Goal: Task Accomplishment & Management: Manage account settings

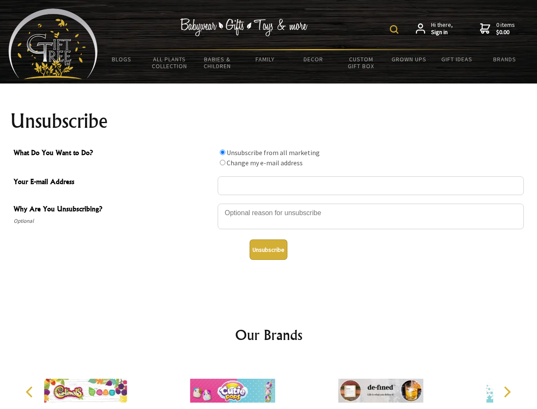
click at [396, 29] on img at bounding box center [394, 29] width 9 height 9
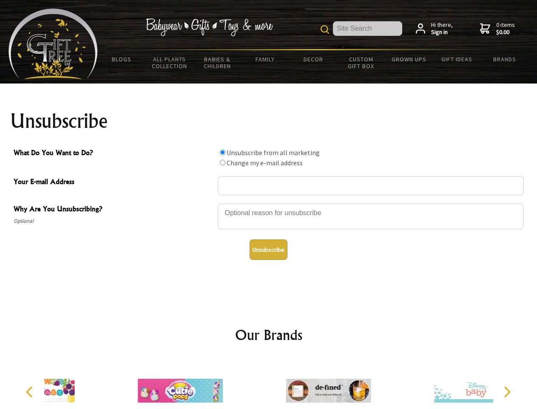
click at [269, 203] on div at bounding box center [371, 218] width 306 height 30
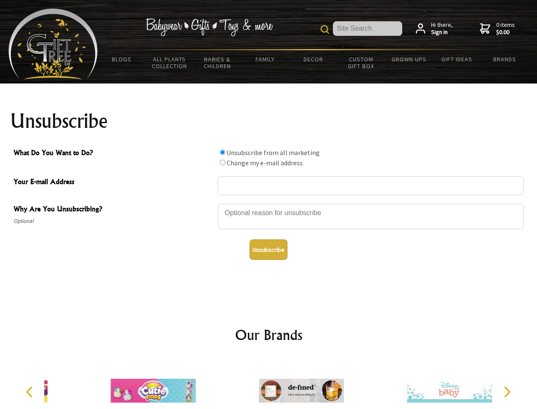
click at [223, 152] on input "What Do You Want to Do?" at bounding box center [223, 152] width 6 height 6
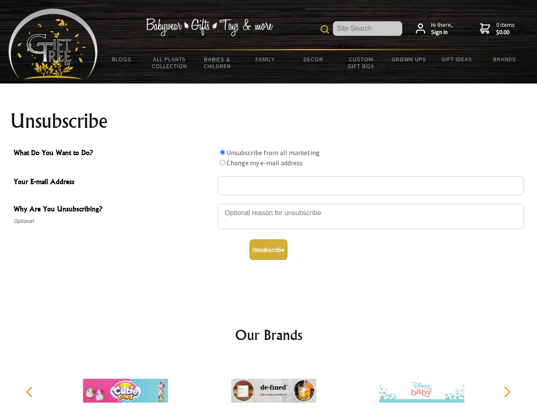
click at [223, 162] on input "What Do You Want to Do?" at bounding box center [223, 163] width 6 height 6
radio input "true"
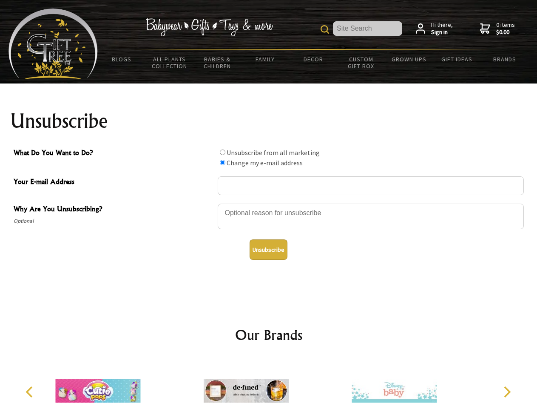
click at [269, 249] on button "Unsubscribe" at bounding box center [269, 249] width 38 height 20
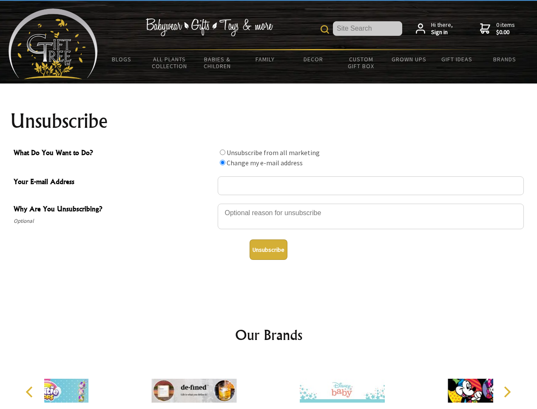
click at [269, 383] on div at bounding box center [343, 391] width 148 height 66
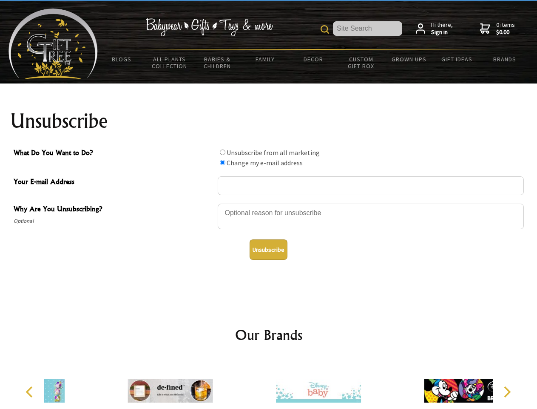
click at [31, 392] on icon "Previous" at bounding box center [30, 391] width 11 height 11
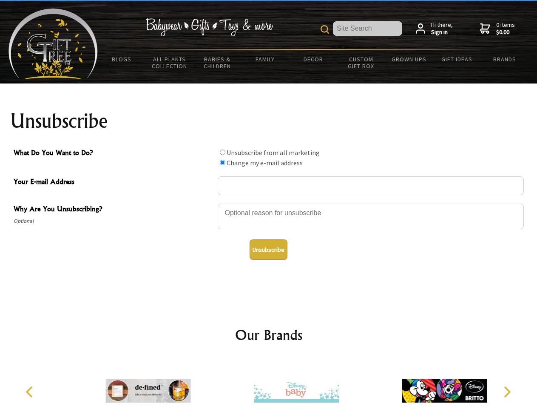
click at [507, 392] on icon "Next" at bounding box center [506, 391] width 11 height 11
